Goal: Information Seeking & Learning: Learn about a topic

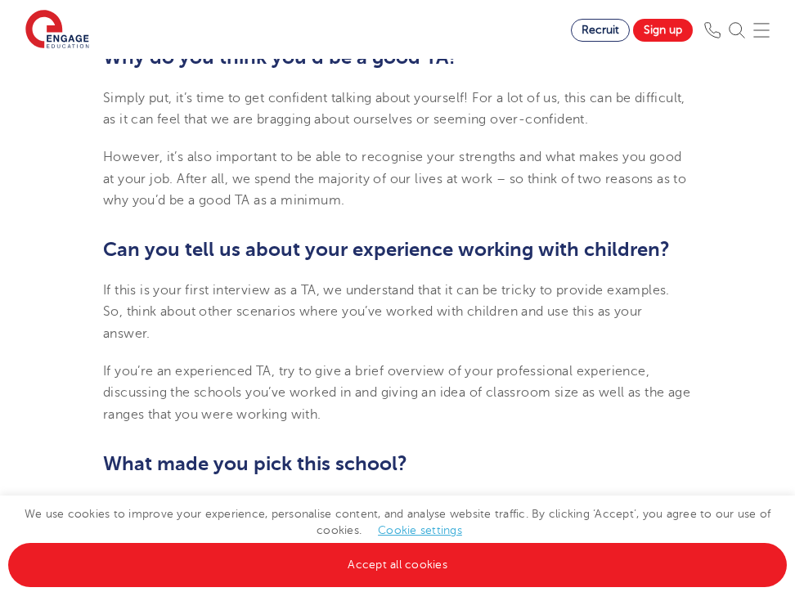
scroll to position [1067, 0]
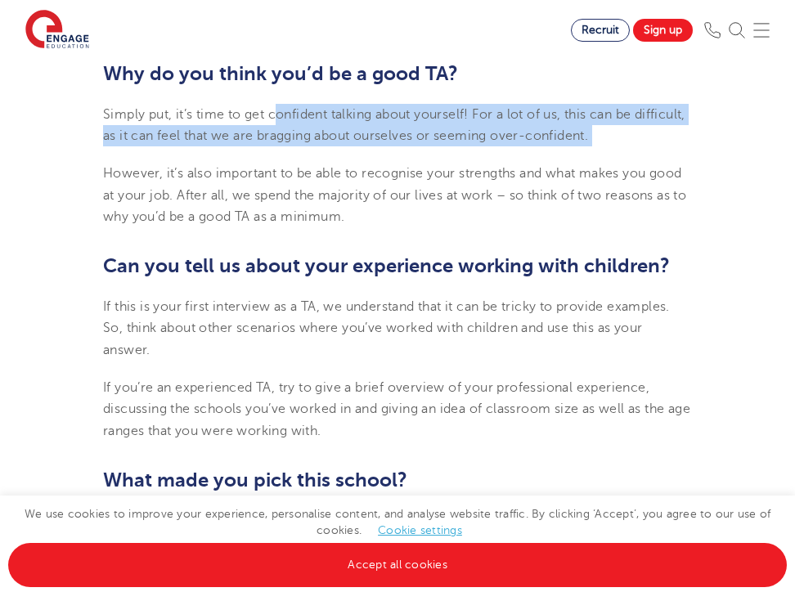
drag, startPoint x: 276, startPoint y: 106, endPoint x: 534, endPoint y: 152, distance: 261.8
click at [678, 133] on p "Simply put, it’s time to get confident talking about yourself! For a lot of us,…" at bounding box center [397, 125] width 589 height 43
drag, startPoint x: 286, startPoint y: 106, endPoint x: 650, endPoint y: 134, distance: 365.1
click at [649, 134] on span "Simply put, it’s time to get confident talking about yourself! For a lot of us,…" at bounding box center [394, 125] width 582 height 36
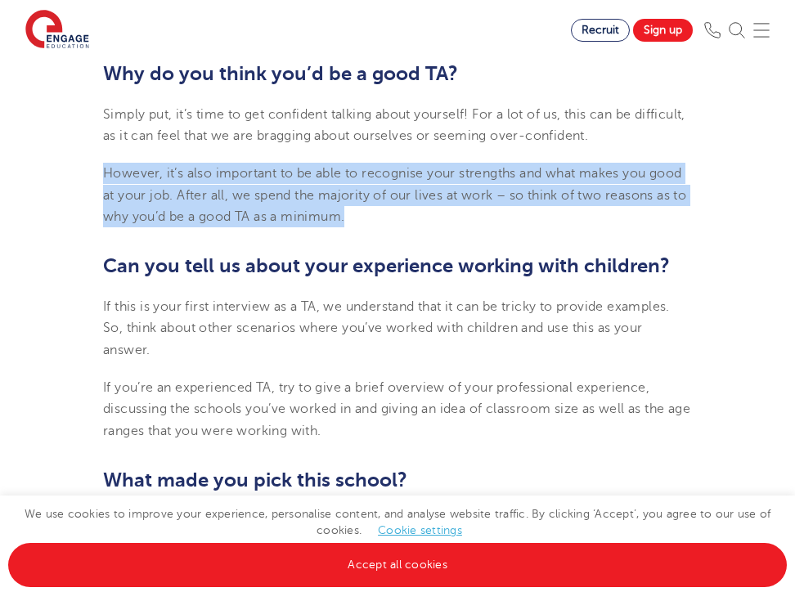
drag, startPoint x: 74, startPoint y: 173, endPoint x: 498, endPoint y: 191, distance: 424.0
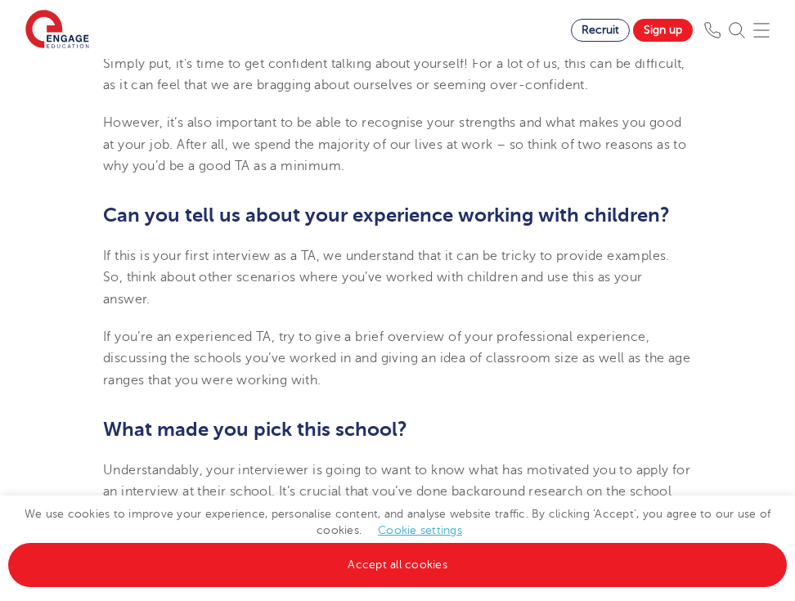
scroll to position [1120, 0]
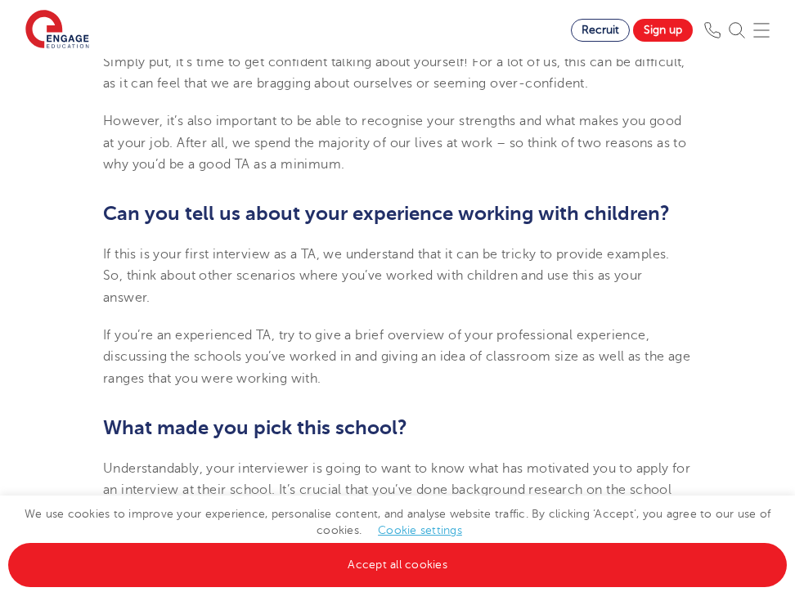
click at [412, 227] on h2 "Can you tell us about your experience working with children?" at bounding box center [397, 214] width 589 height 28
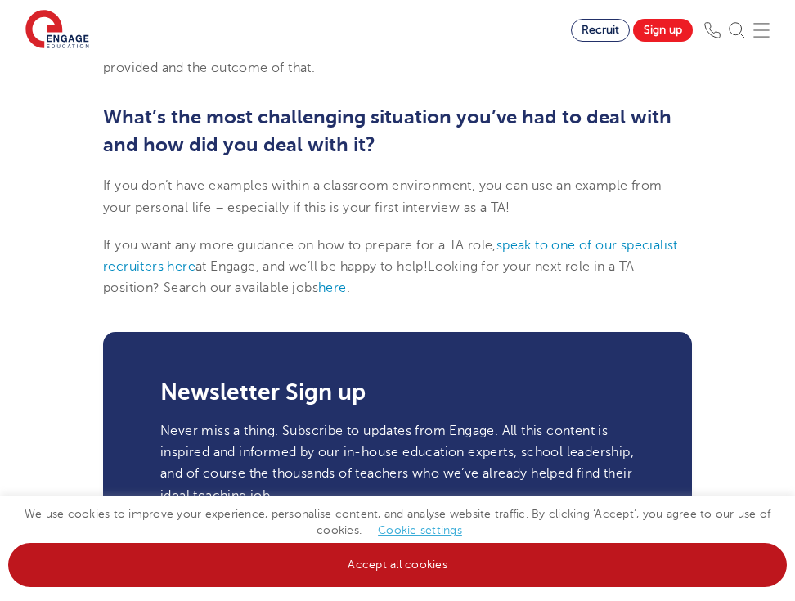
scroll to position [2585, 0]
